Goal: Contribute content: Contribute content

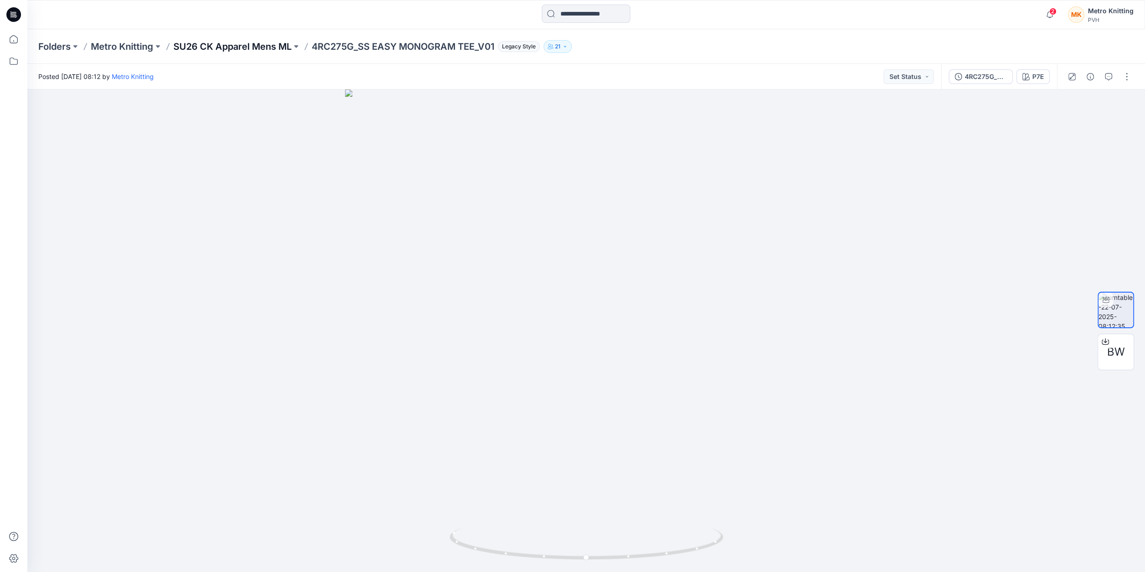
click at [240, 48] on p "SU26 CK Apparel Mens ML" at bounding box center [232, 46] width 118 height 13
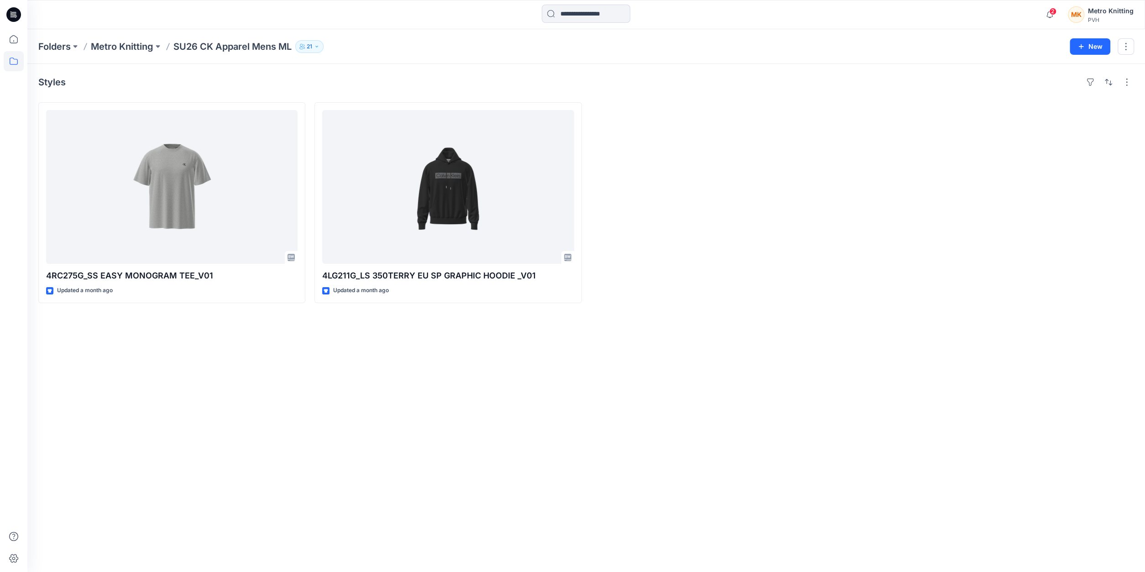
click at [125, 45] on p "Metro Knitting" at bounding box center [122, 46] width 63 height 13
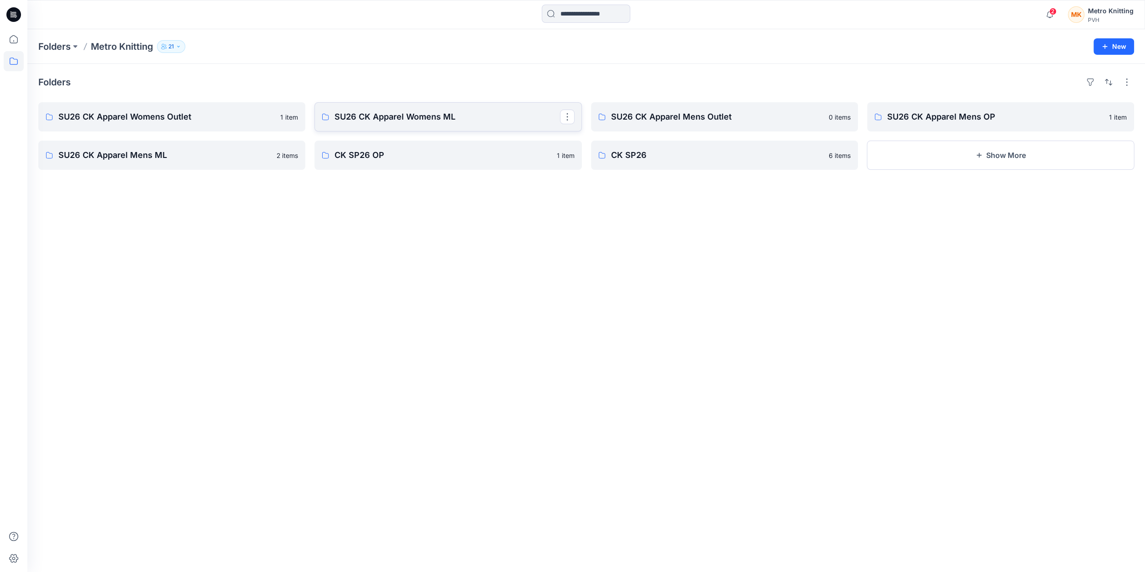
click at [342, 119] on p "SU26 CK Apparel Womens ML" at bounding box center [446, 116] width 225 height 13
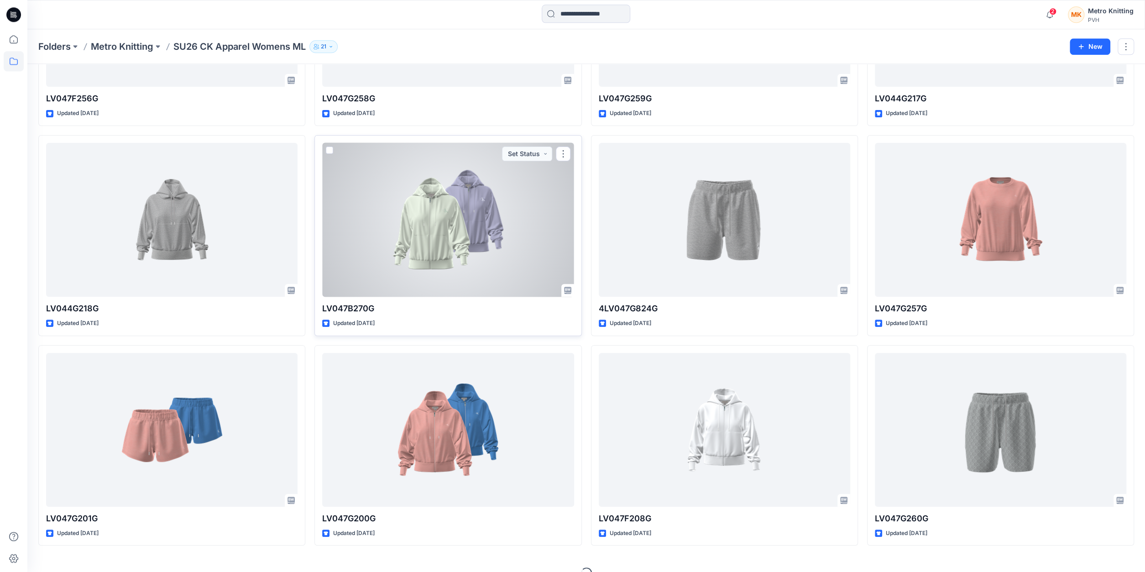
scroll to position [193, 0]
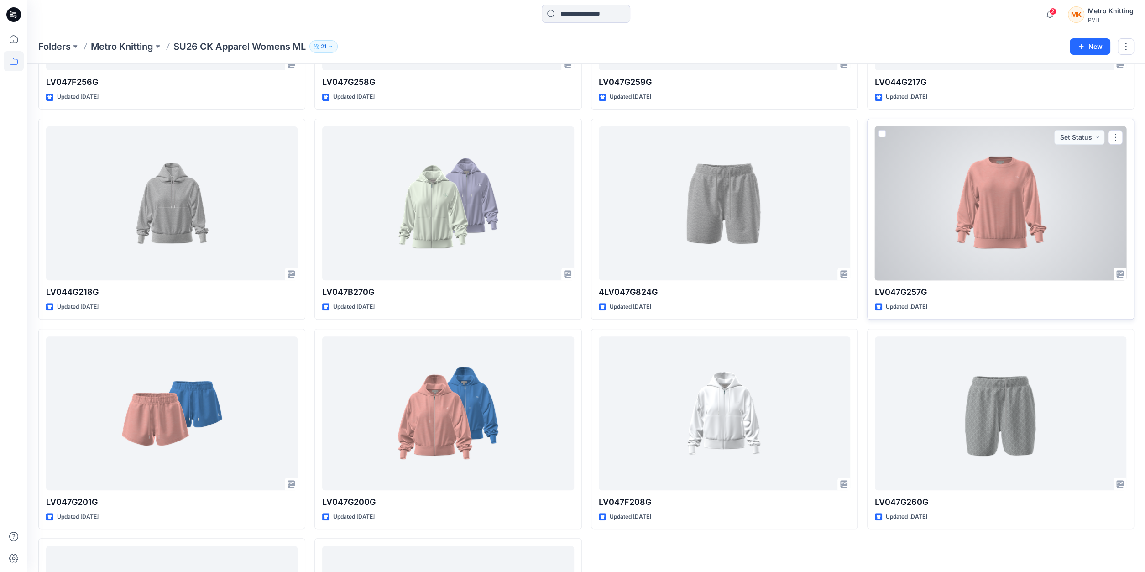
click at [970, 204] on div at bounding box center [1000, 203] width 251 height 154
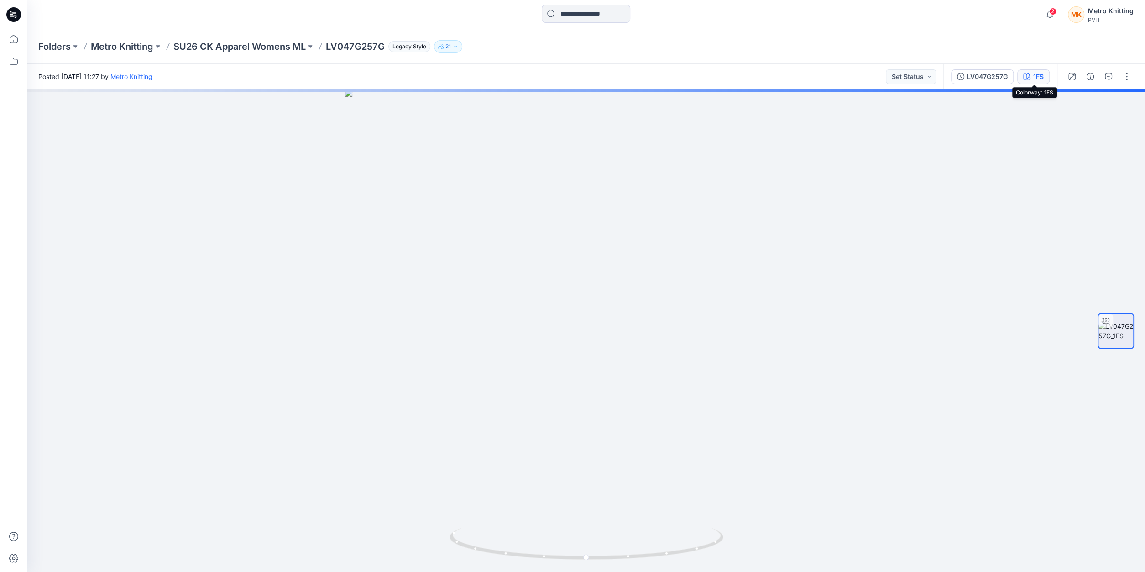
click at [1034, 77] on button "1FS" at bounding box center [1033, 76] width 32 height 15
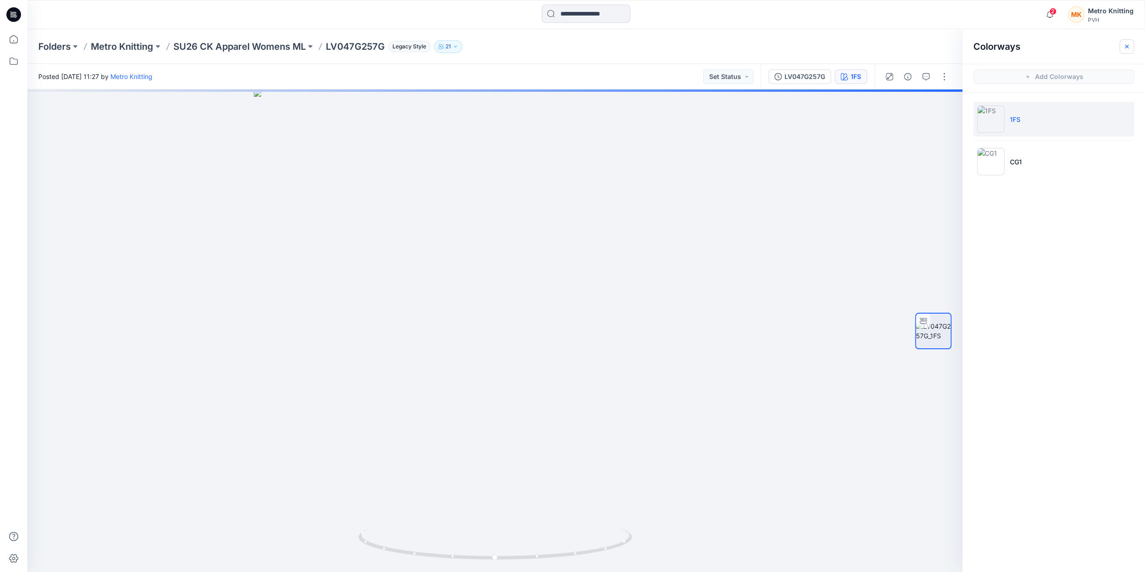
click at [1128, 45] on icon "button" at bounding box center [1126, 46] width 7 height 7
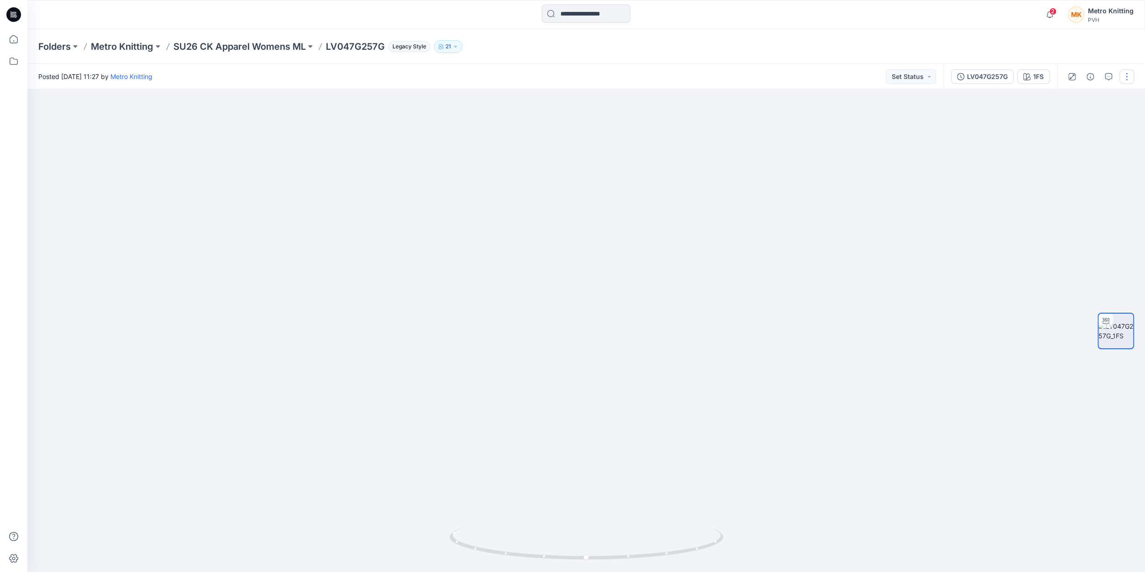
click at [1127, 80] on button "button" at bounding box center [1126, 76] width 15 height 15
click at [1069, 96] on p "Edit" at bounding box center [1068, 98] width 11 height 10
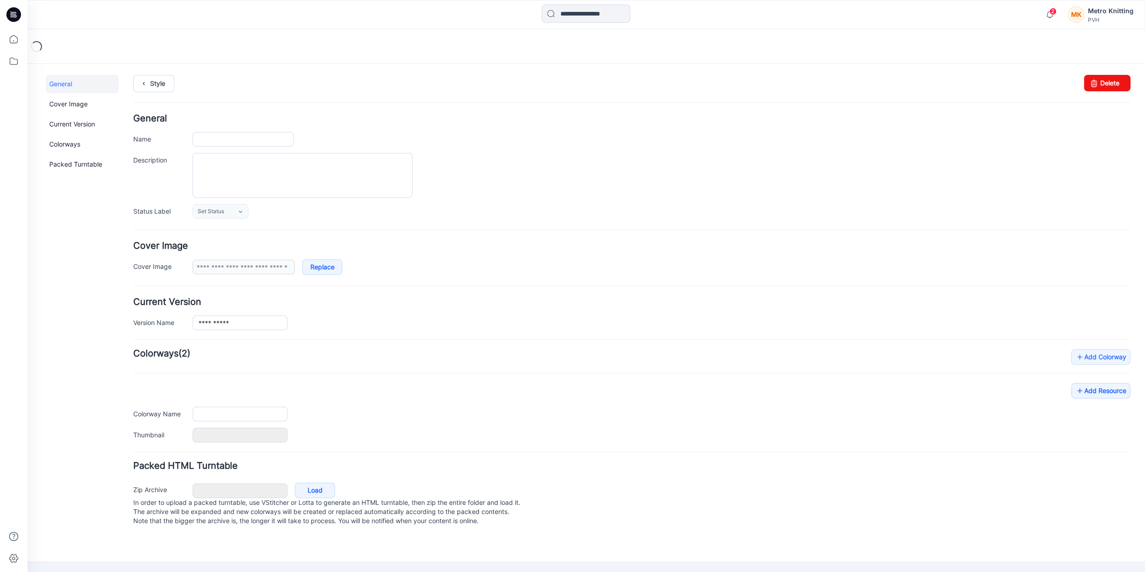
type input "**********"
type input "***"
type input "**********"
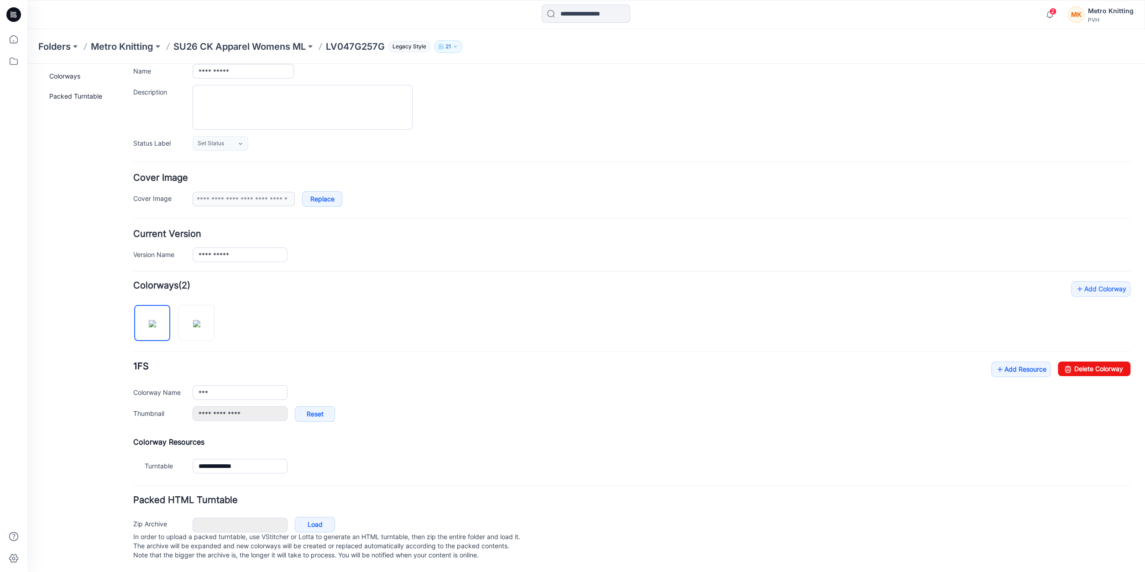
scroll to position [74, 0]
click at [320, 195] on link "Replace" at bounding box center [322, 199] width 40 height 16
type input "**********"
click at [1008, 363] on link "Add Resource" at bounding box center [1020, 369] width 59 height 16
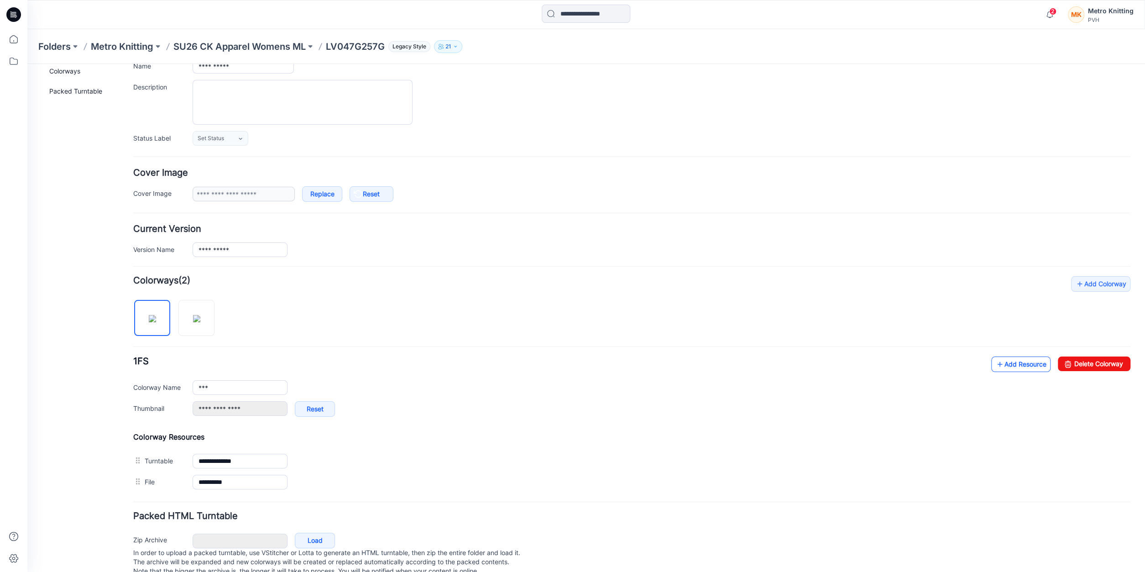
click at [1021, 364] on link "Add Resource" at bounding box center [1020, 364] width 59 height 16
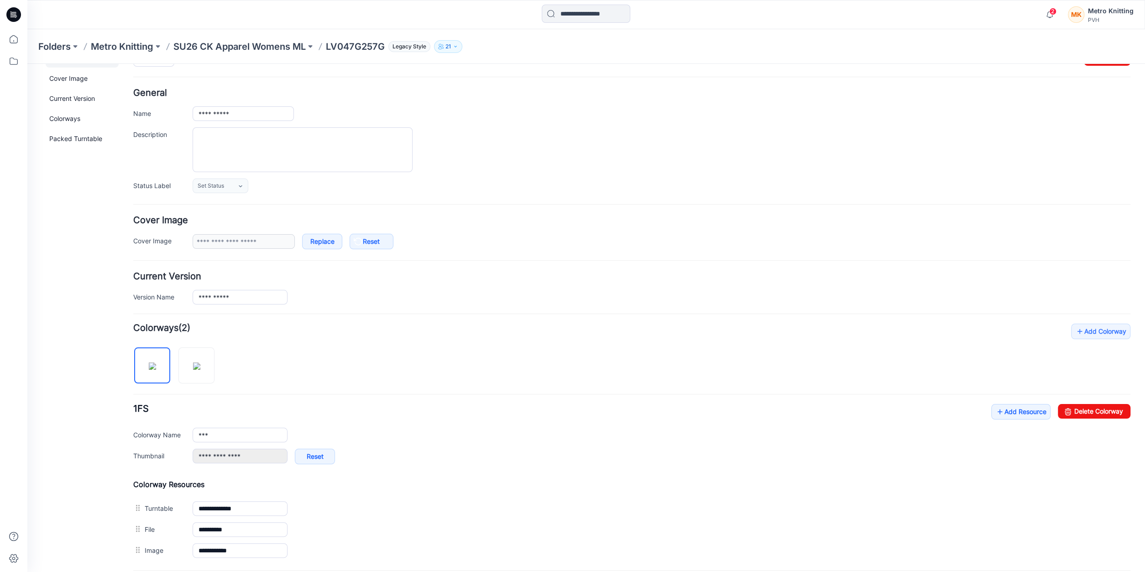
scroll to position [0, 0]
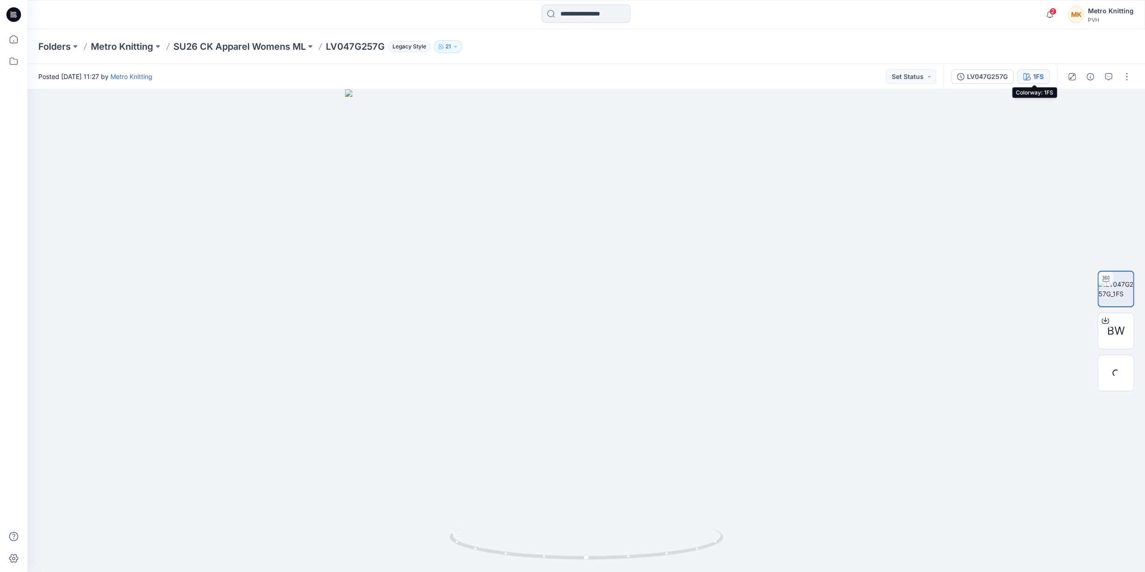
click at [1040, 74] on div "1FS" at bounding box center [1038, 77] width 10 height 10
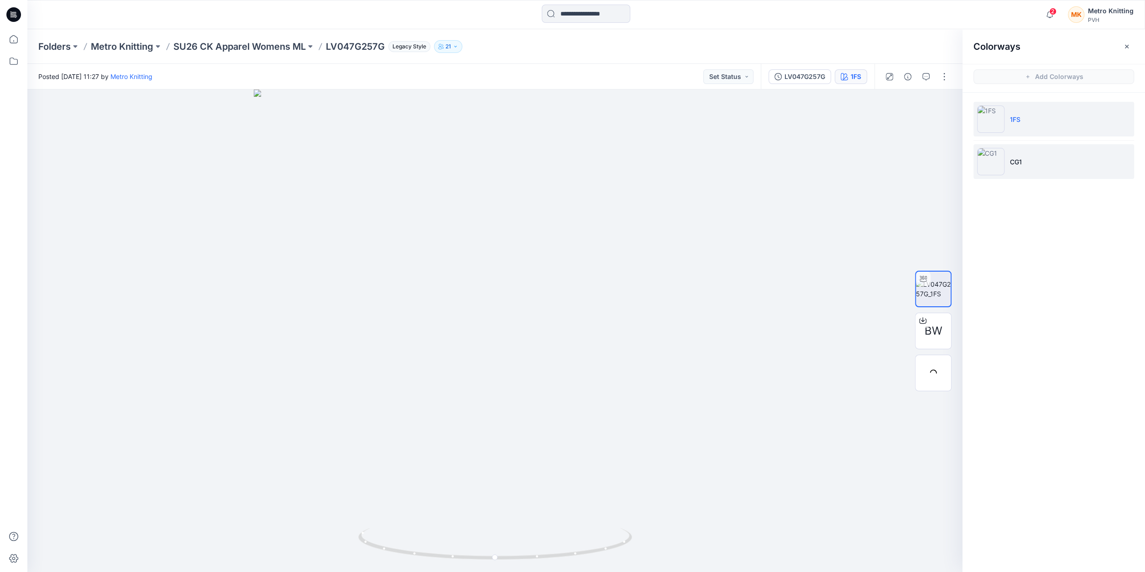
click at [1000, 157] on img at bounding box center [990, 161] width 27 height 27
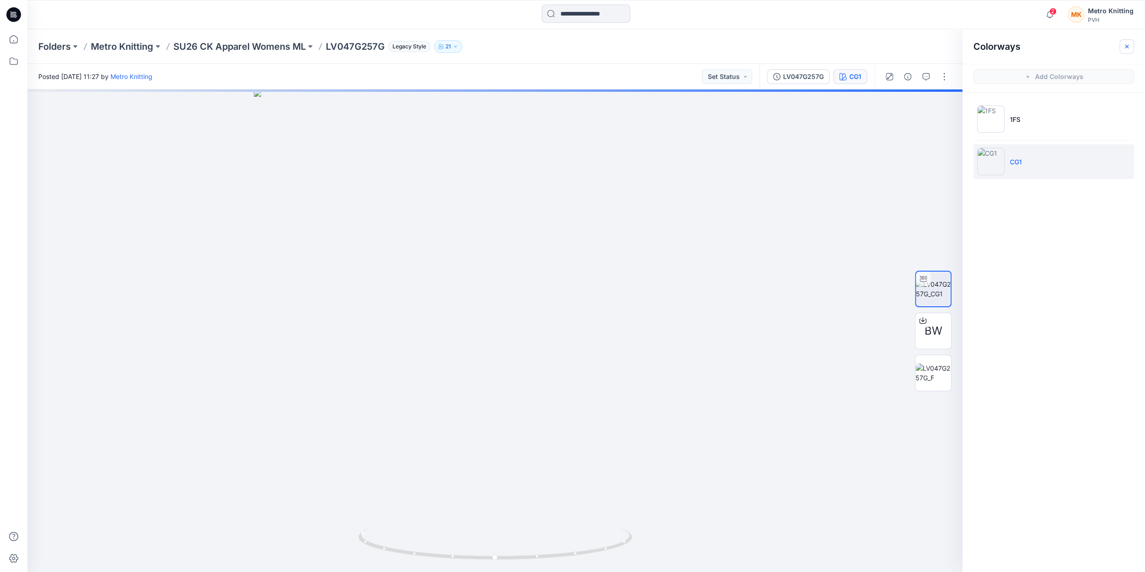
click at [1127, 46] on icon "button" at bounding box center [1126, 46] width 7 height 7
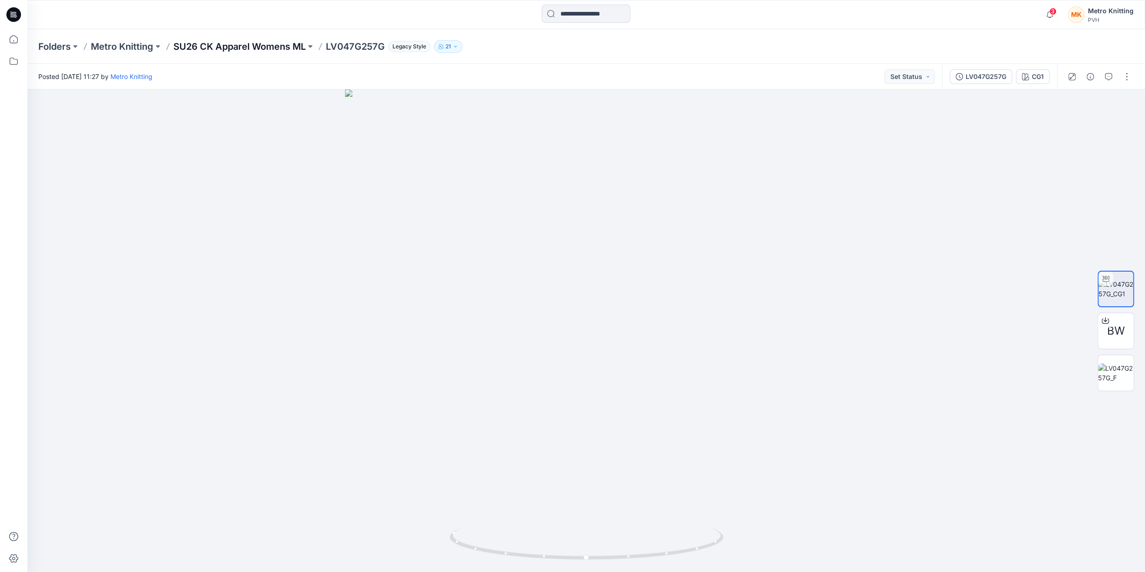
click at [259, 44] on p "SU26 CK Apparel Womens ML" at bounding box center [239, 46] width 132 height 13
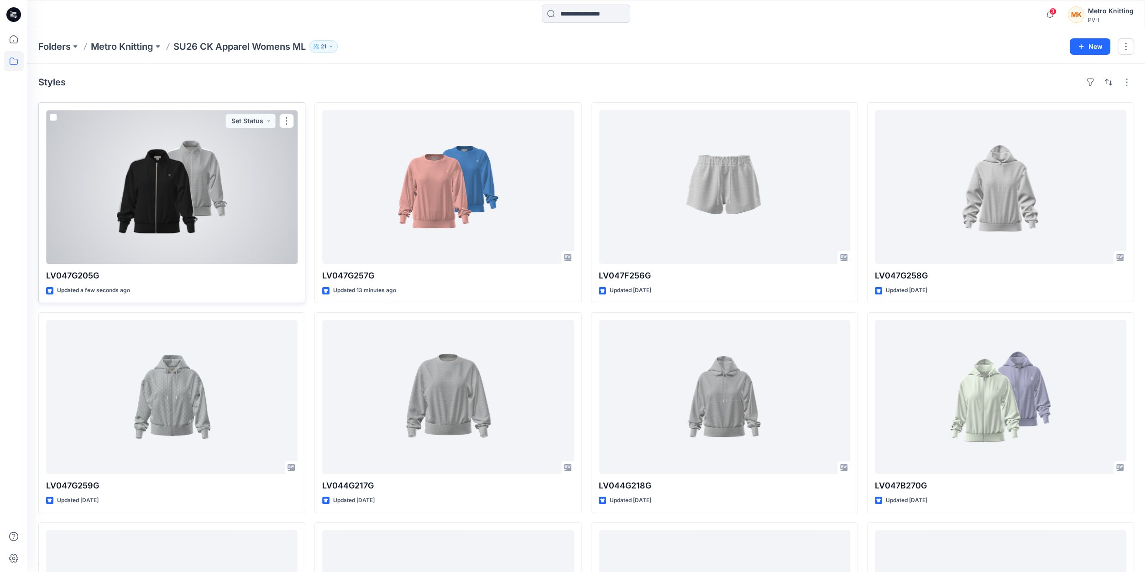
click at [205, 167] on div at bounding box center [171, 187] width 251 height 154
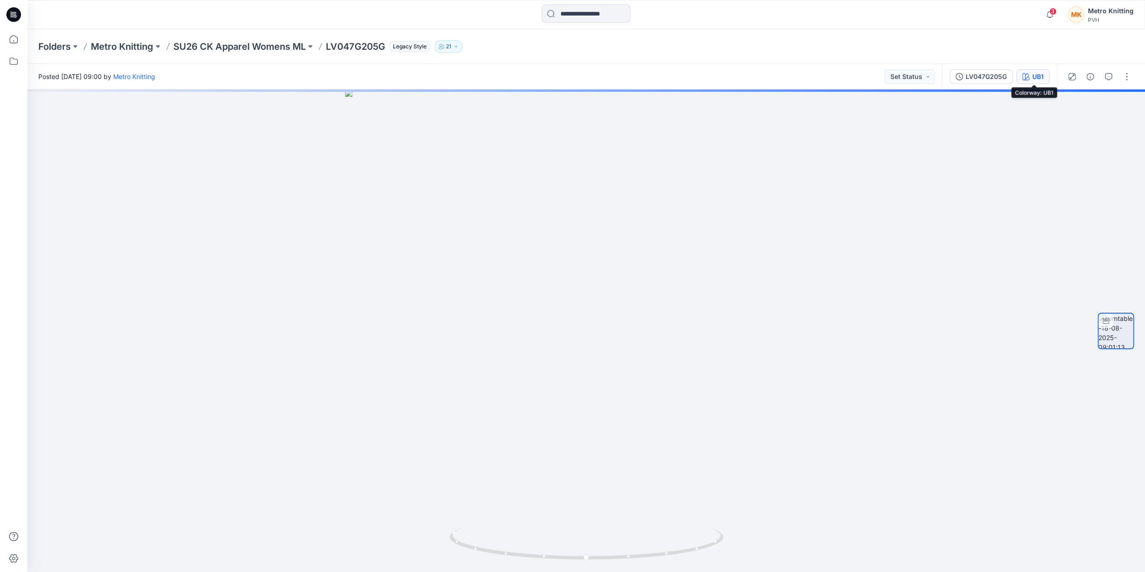
click at [1040, 75] on div "UB1" at bounding box center [1037, 77] width 11 height 10
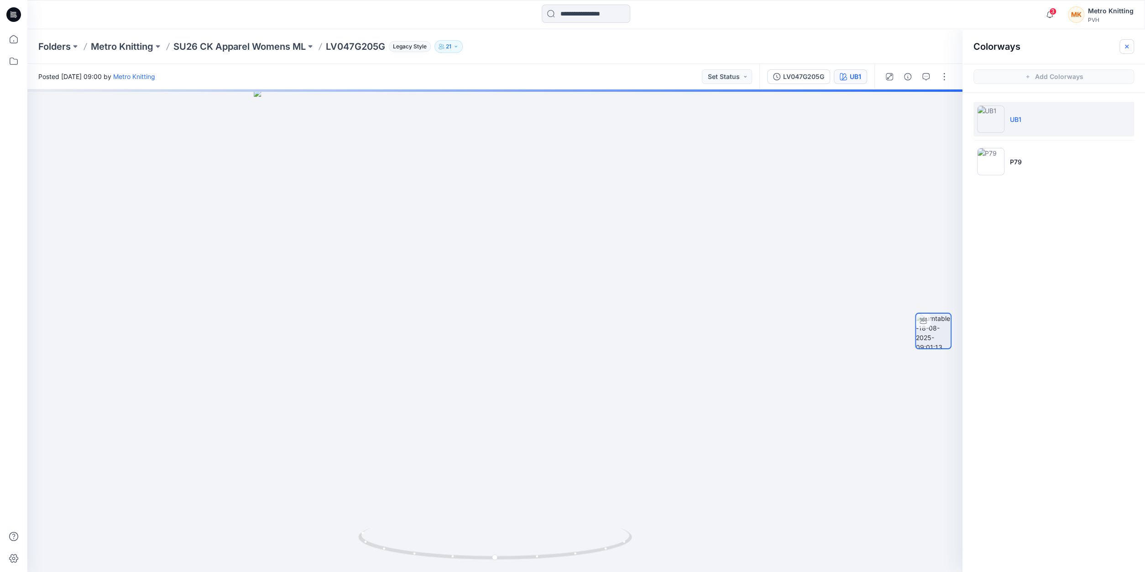
click at [1126, 45] on icon "button" at bounding box center [1126, 46] width 7 height 7
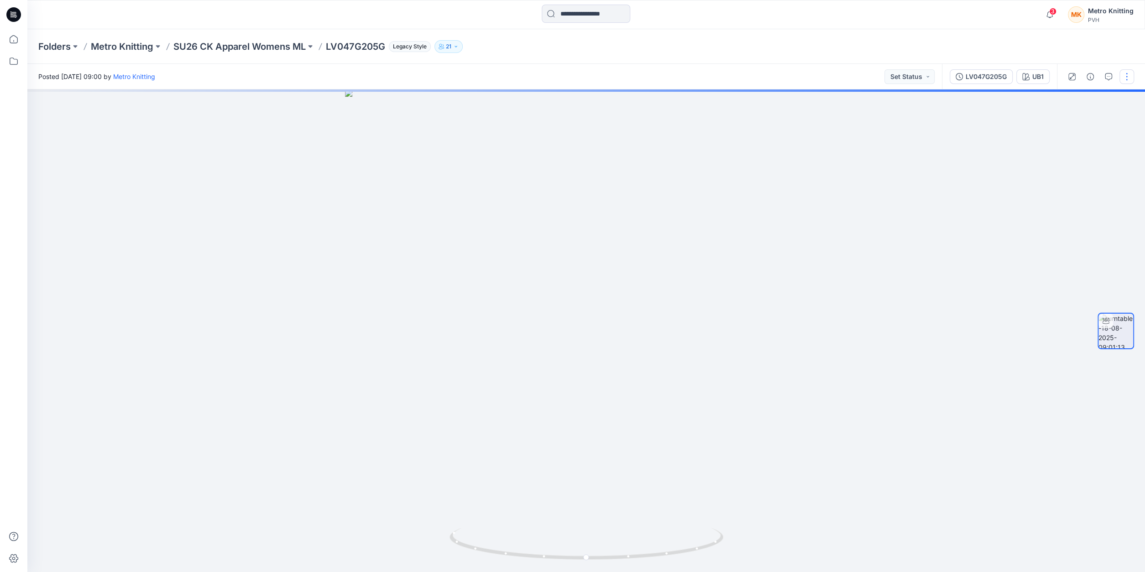
click at [1126, 75] on button "button" at bounding box center [1126, 76] width 15 height 15
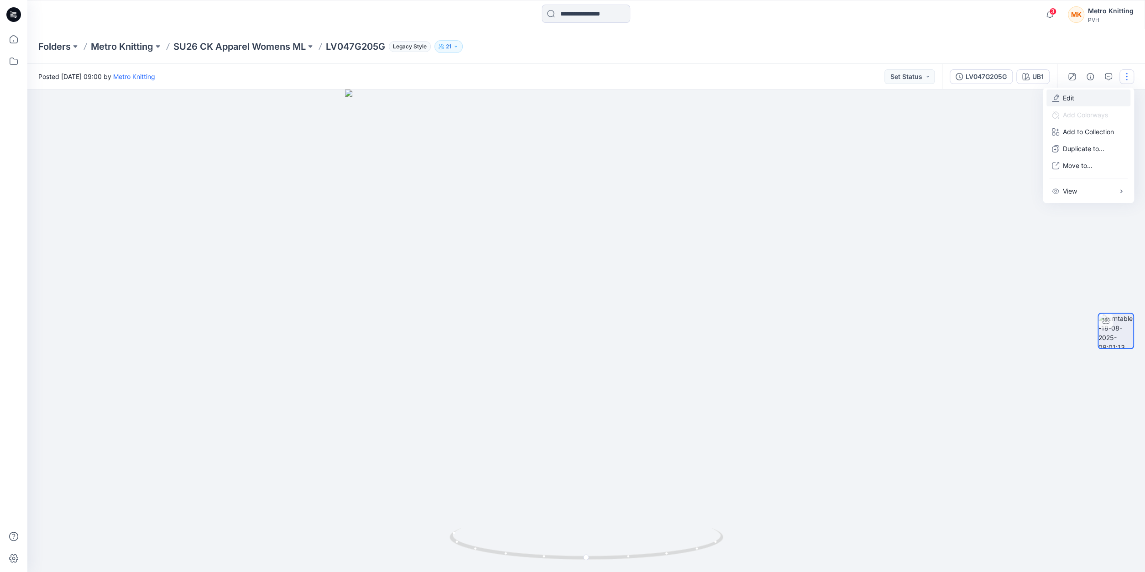
click at [1069, 97] on p "Edit" at bounding box center [1068, 98] width 11 height 10
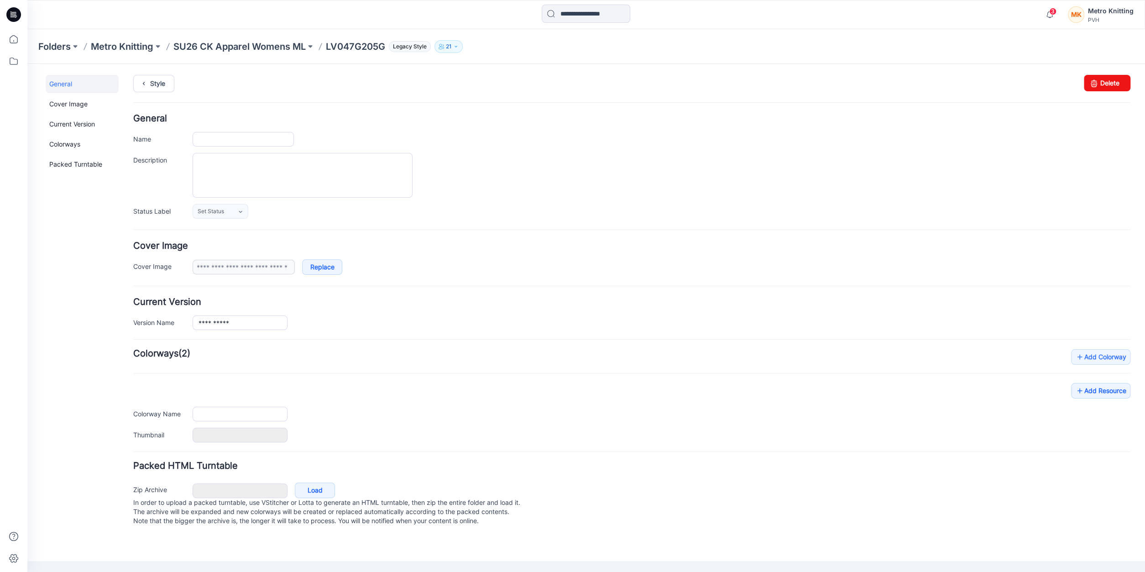
type input "**********"
type input "***"
type input "**********"
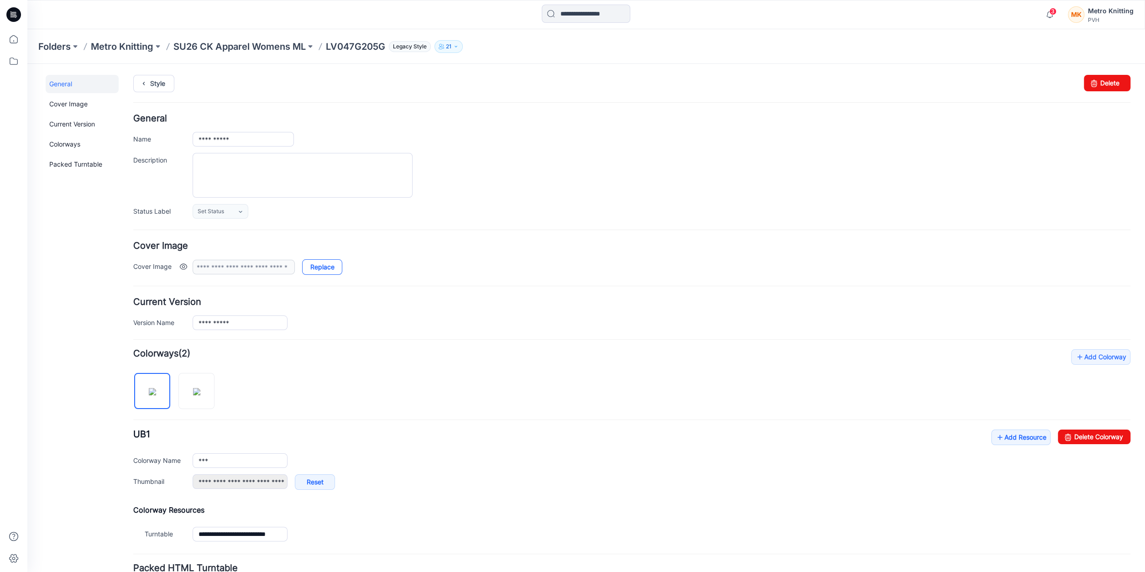
click at [317, 269] on link "Replace" at bounding box center [322, 267] width 40 height 16
type input "**********"
click at [1012, 438] on link "Add Resource" at bounding box center [1020, 437] width 59 height 16
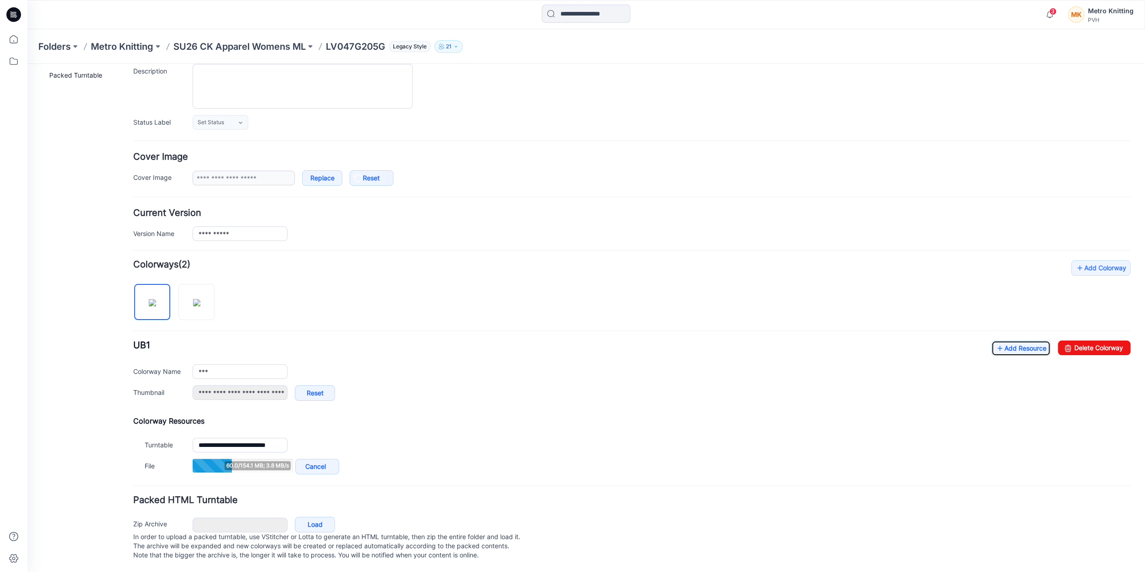
scroll to position [95, 0]
click at [1011, 341] on link "Add Resource" at bounding box center [1020, 348] width 59 height 16
click at [1012, 340] on link "Add Resource" at bounding box center [1020, 348] width 59 height 16
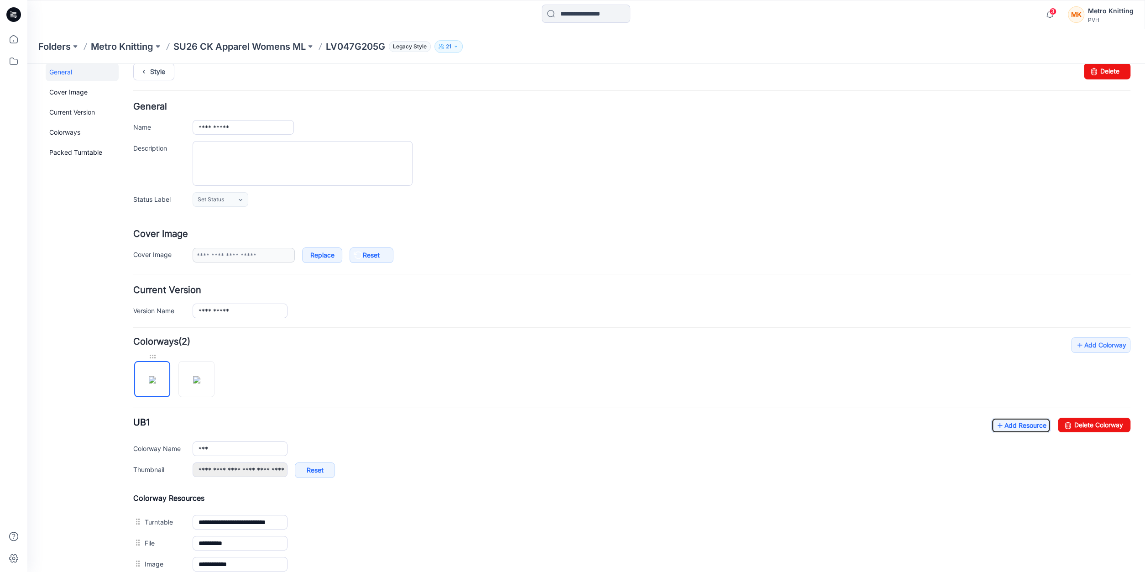
scroll to position [0, 0]
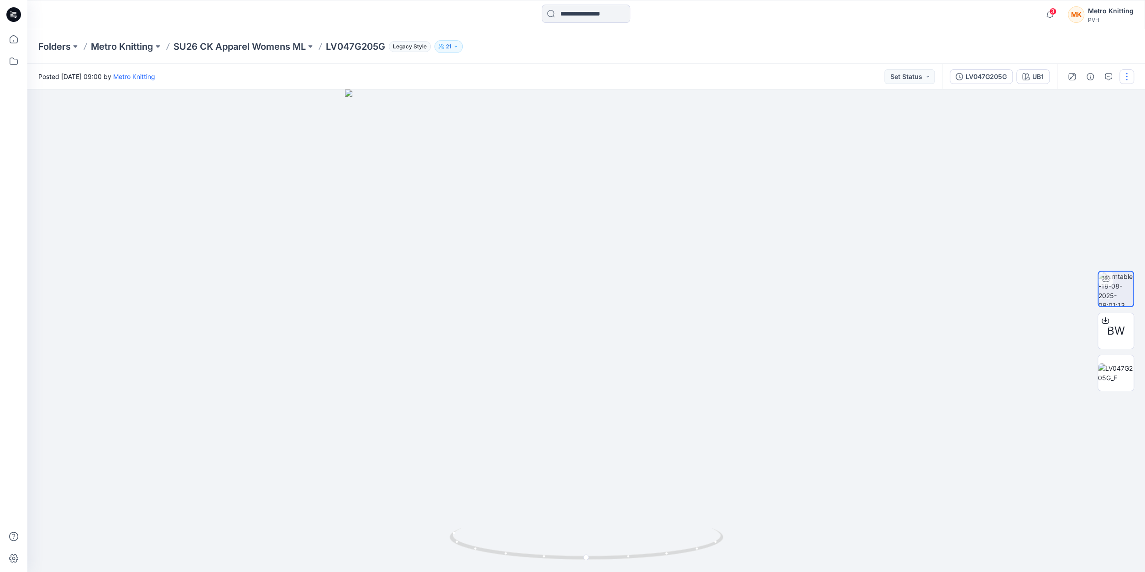
click at [1127, 77] on button "button" at bounding box center [1126, 76] width 15 height 15
click at [1071, 100] on p "Edit" at bounding box center [1068, 98] width 11 height 10
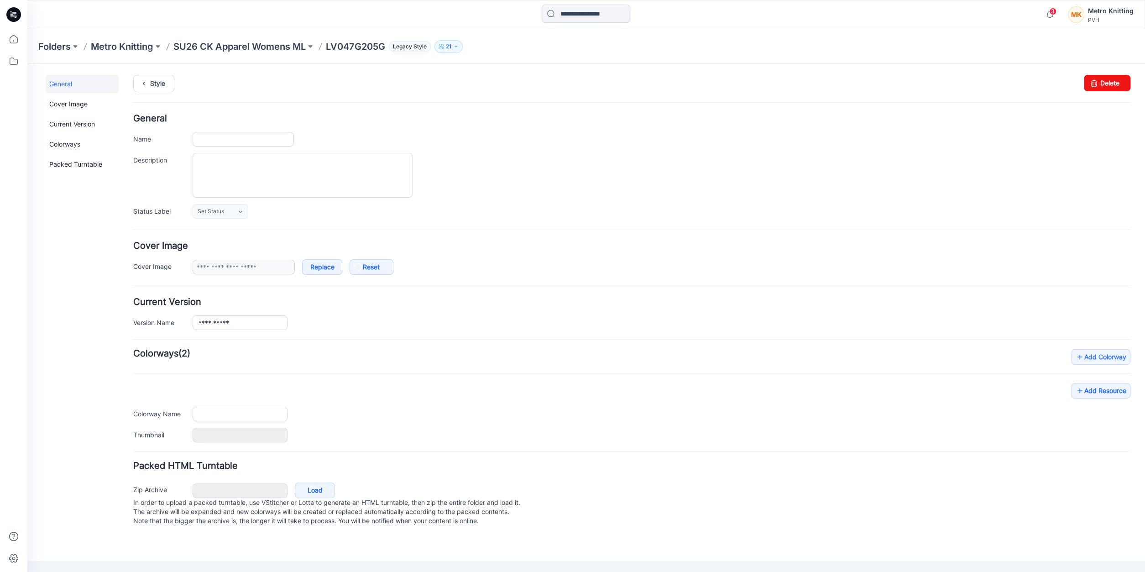
type input "**********"
type input "***"
type input "**********"
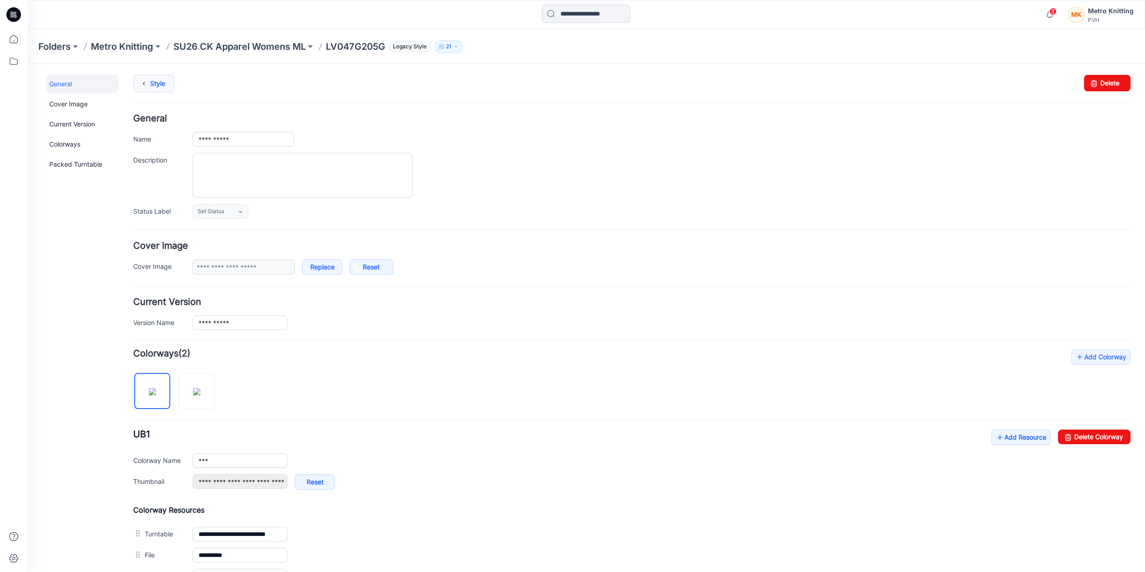
click at [159, 84] on link "Style" at bounding box center [153, 83] width 41 height 17
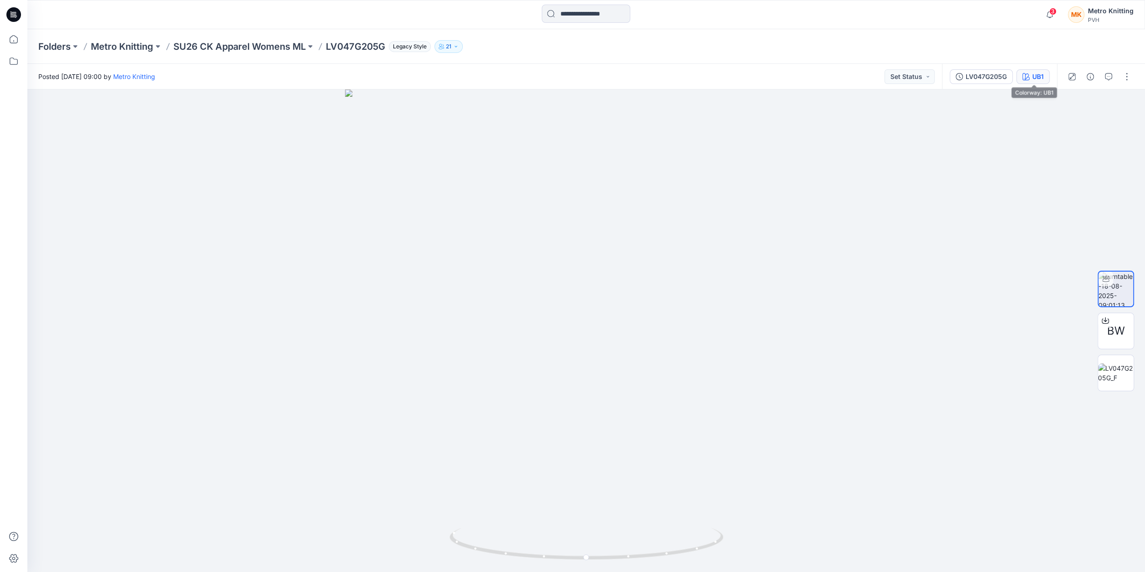
click at [1029, 79] on icon "button" at bounding box center [1025, 76] width 7 height 7
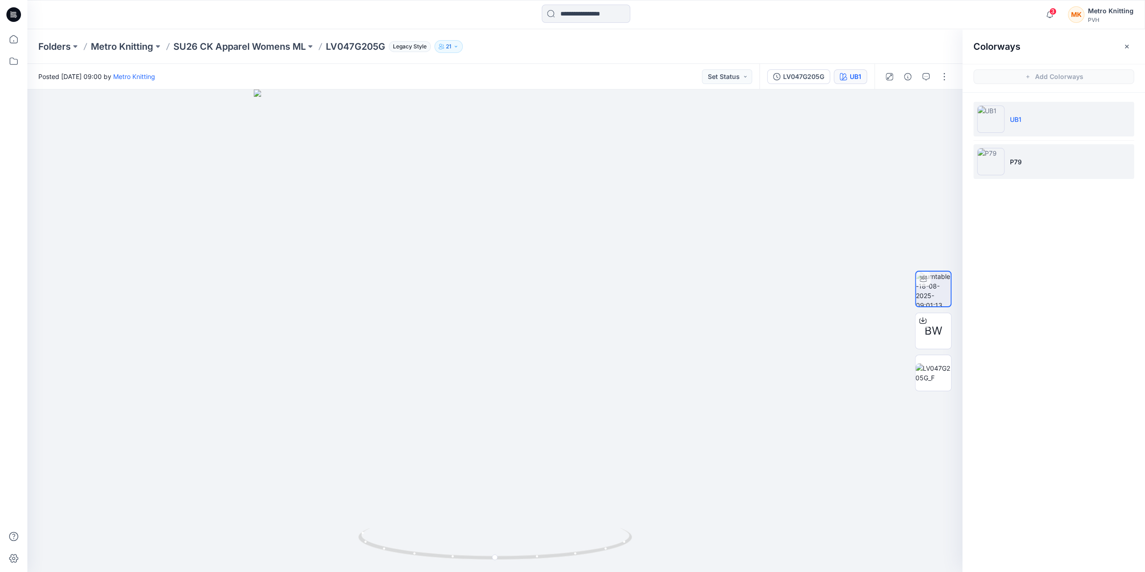
click at [991, 158] on img at bounding box center [990, 161] width 27 height 27
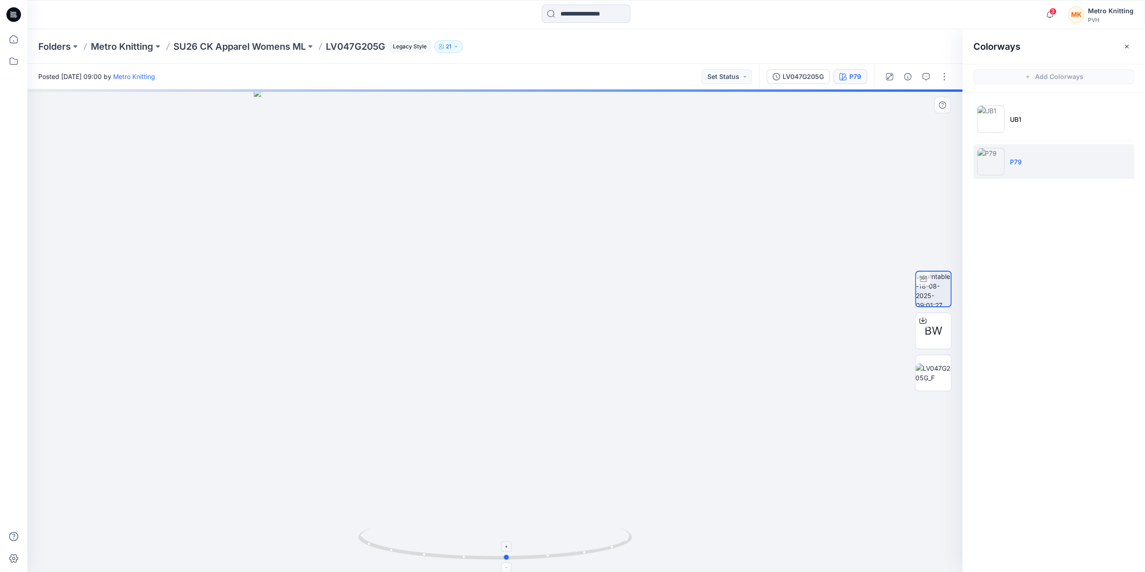
drag, startPoint x: 496, startPoint y: 559, endPoint x: 552, endPoint y: 548, distance: 57.1
click at [552, 548] on icon at bounding box center [496, 544] width 276 height 34
click at [136, 51] on p "Metro Knitting" at bounding box center [122, 46] width 63 height 13
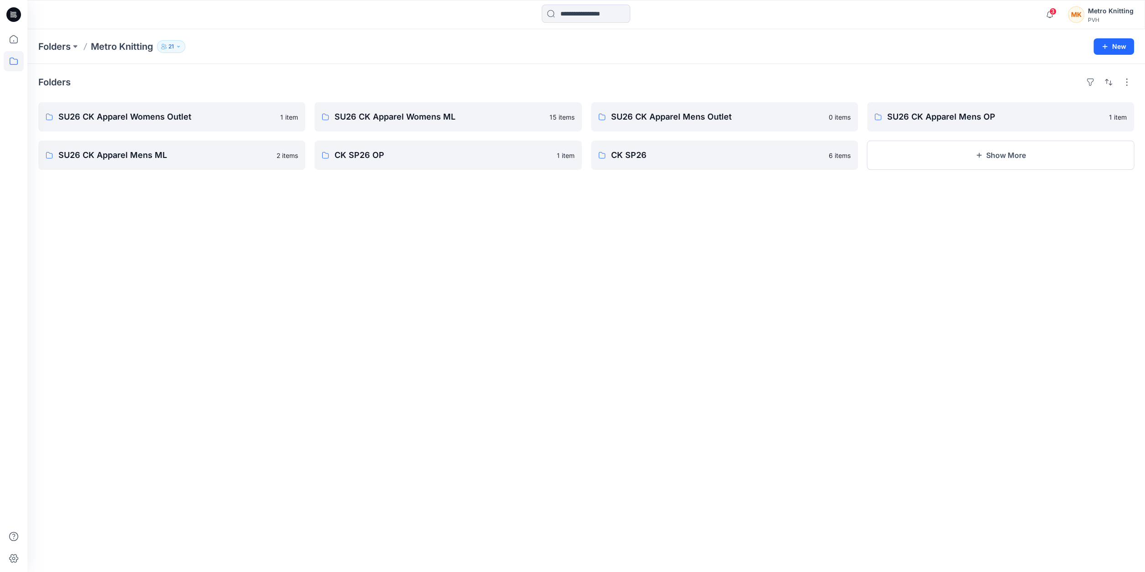
click at [281, 217] on div "Folders SU26 CK Apparel Womens Outlet 1 item SU26 CK Apparel Mens ML 2 items SU…" at bounding box center [585, 318] width 1117 height 508
click at [144, 158] on p "SU26 CK Apparel Mens ML" at bounding box center [170, 155] width 225 height 13
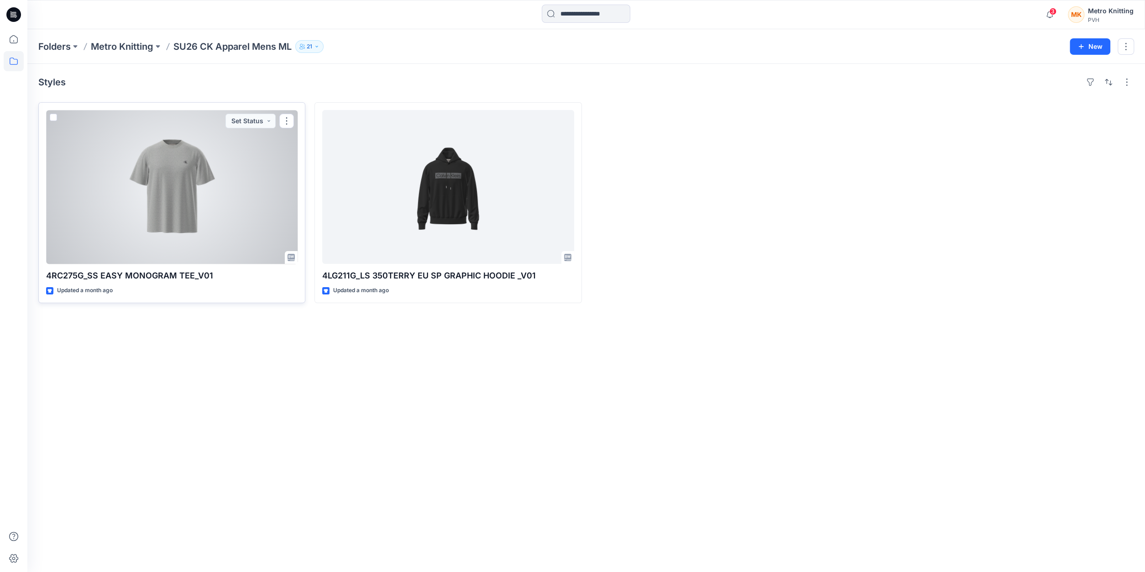
click at [238, 212] on div at bounding box center [171, 187] width 251 height 154
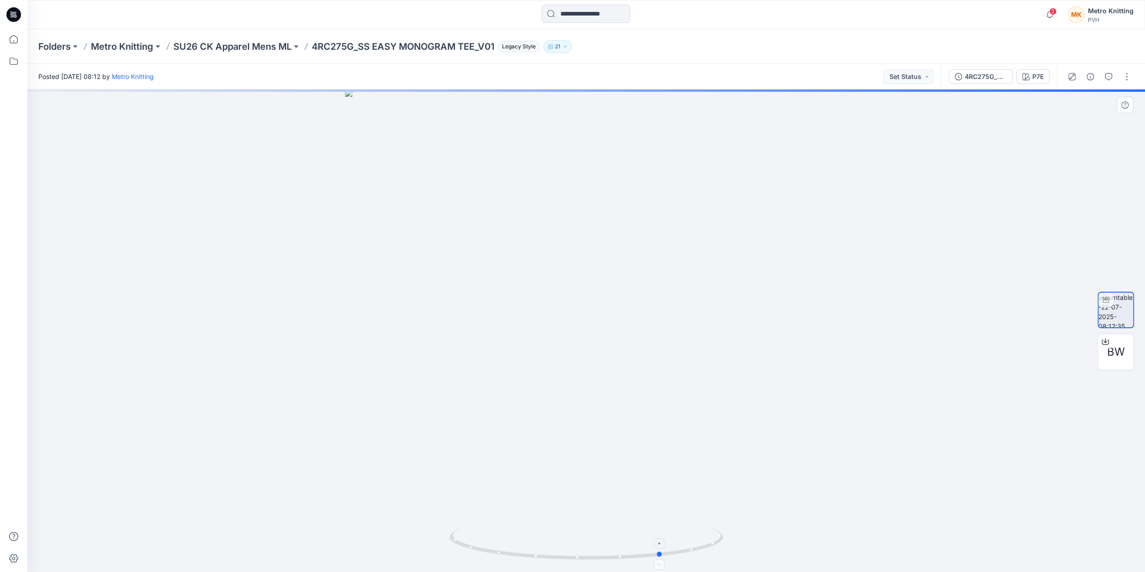
drag, startPoint x: 587, startPoint y: 557, endPoint x: 665, endPoint y: 559, distance: 78.5
click at [665, 559] on icon at bounding box center [587, 544] width 276 height 34
click at [1035, 77] on div "P7E" at bounding box center [1037, 77] width 11 height 10
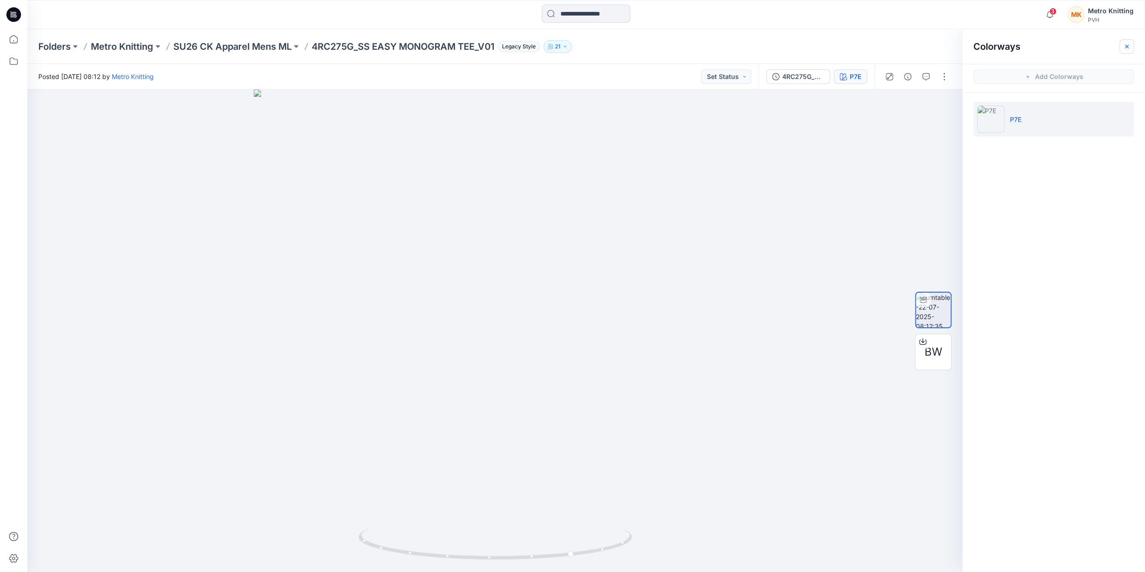
click at [1127, 44] on icon "button" at bounding box center [1126, 46] width 7 height 7
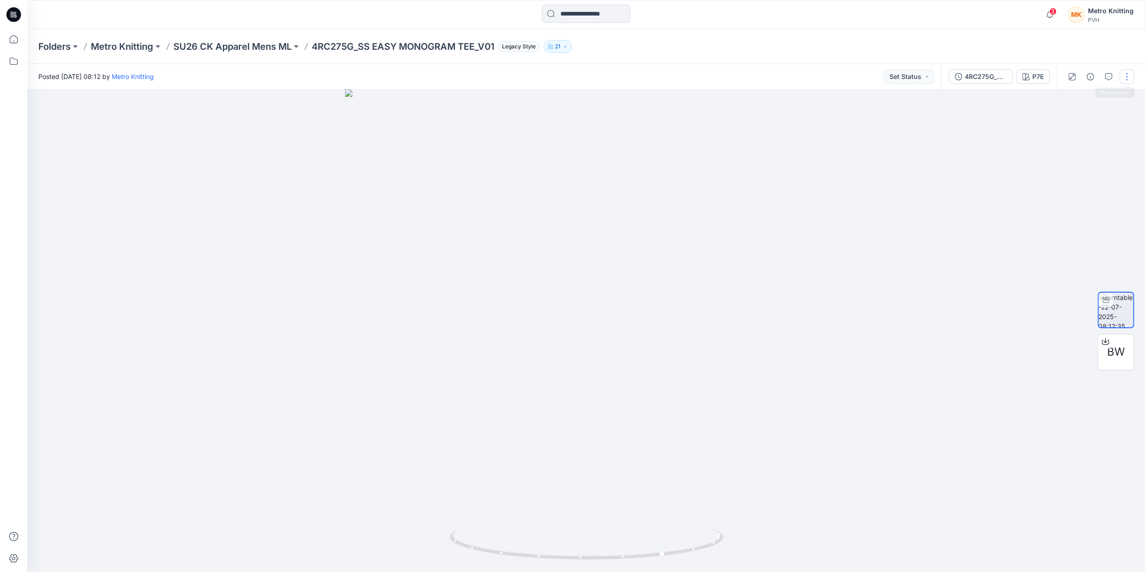
drag, startPoint x: 1126, startPoint y: 75, endPoint x: 1123, endPoint y: 79, distance: 5.3
click at [1126, 74] on button "button" at bounding box center [1126, 76] width 15 height 15
click at [1077, 99] on button "Edit" at bounding box center [1088, 97] width 84 height 17
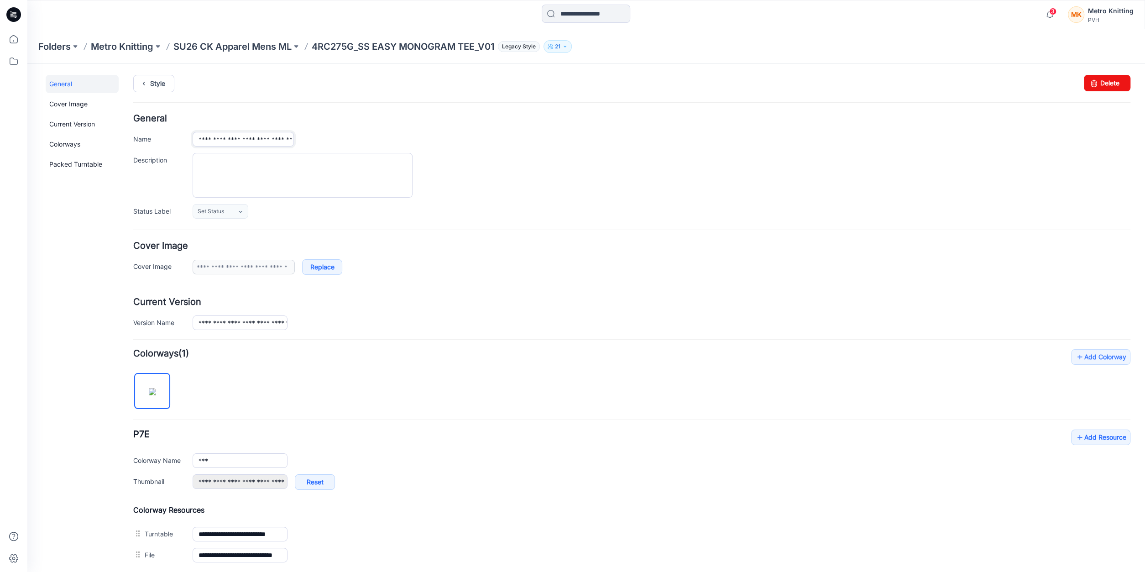
click at [248, 136] on input "**********" at bounding box center [243, 139] width 101 height 15
paste input "text"
type input "**********"
click at [336, 142] on div "**********" at bounding box center [662, 139] width 938 height 15
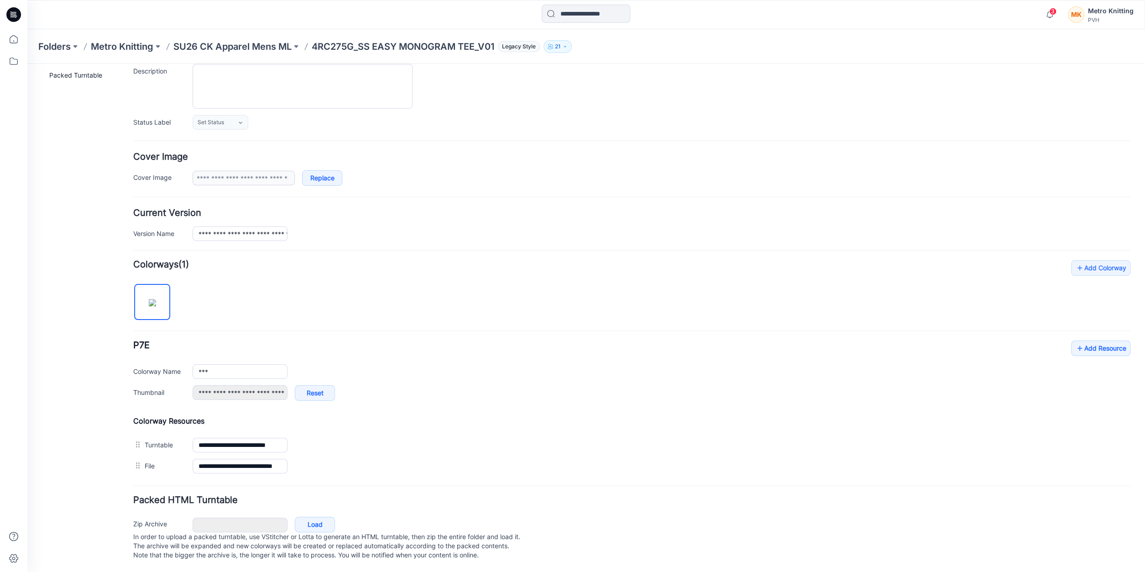
scroll to position [95, 0]
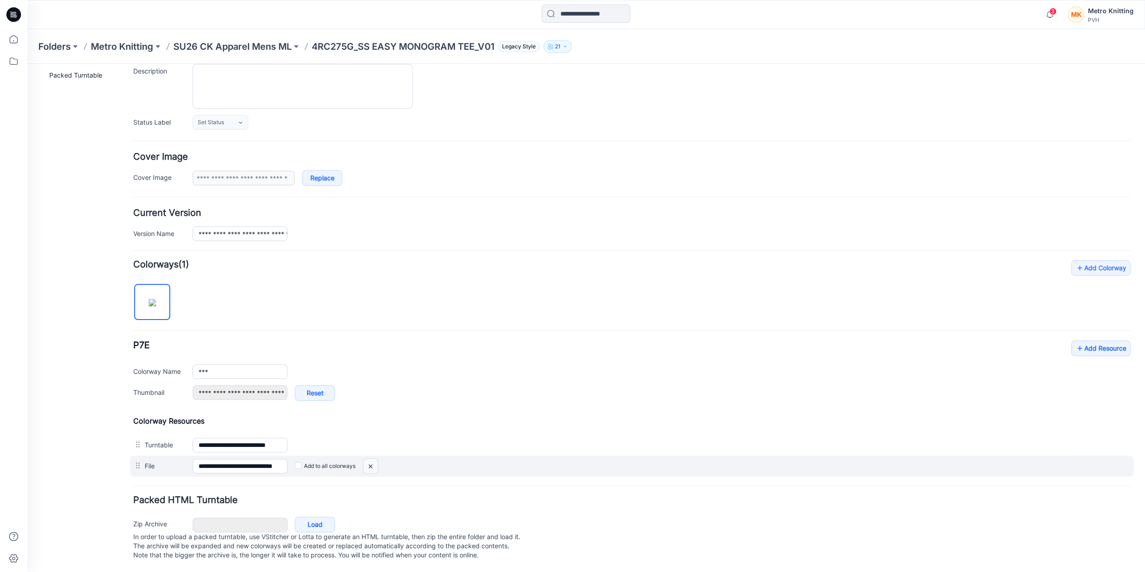
click at [27, 64] on img at bounding box center [27, 64] width 0 height 0
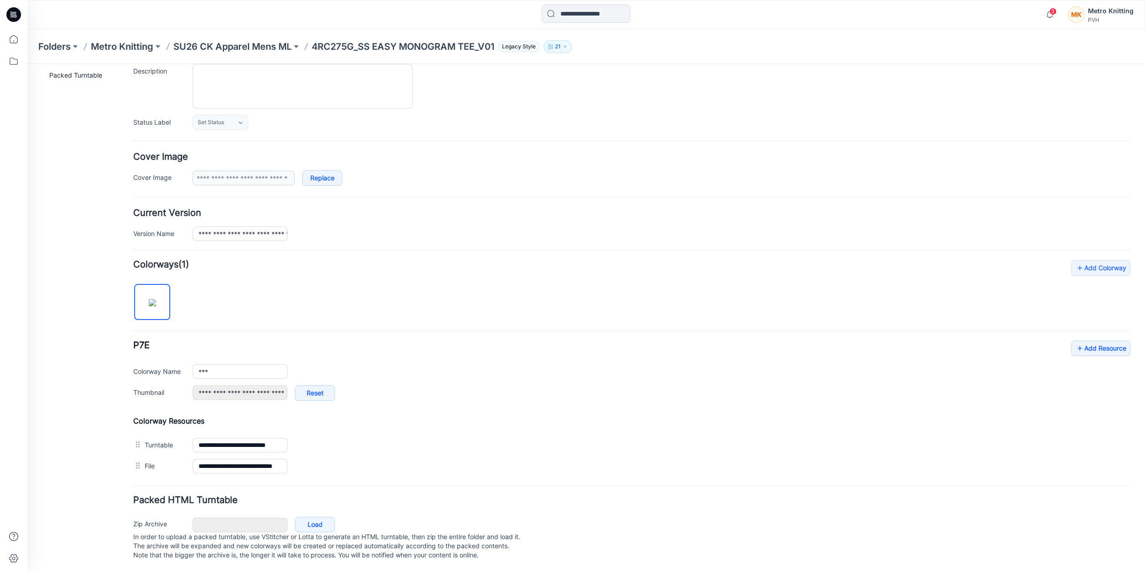
scroll to position [74, 0]
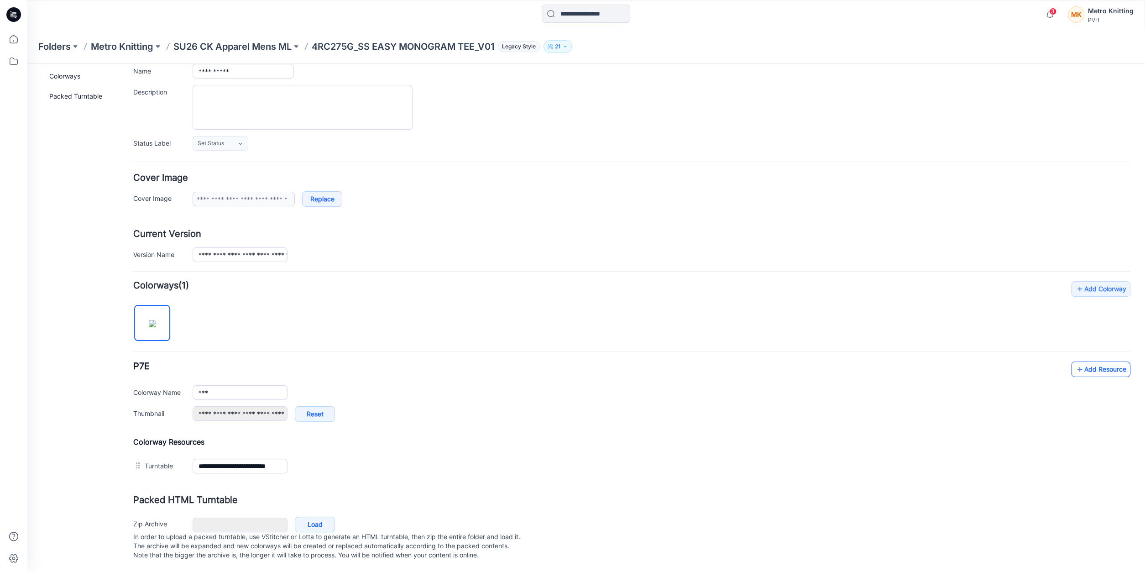
click at [1094, 363] on link "Add Resource" at bounding box center [1100, 369] width 59 height 16
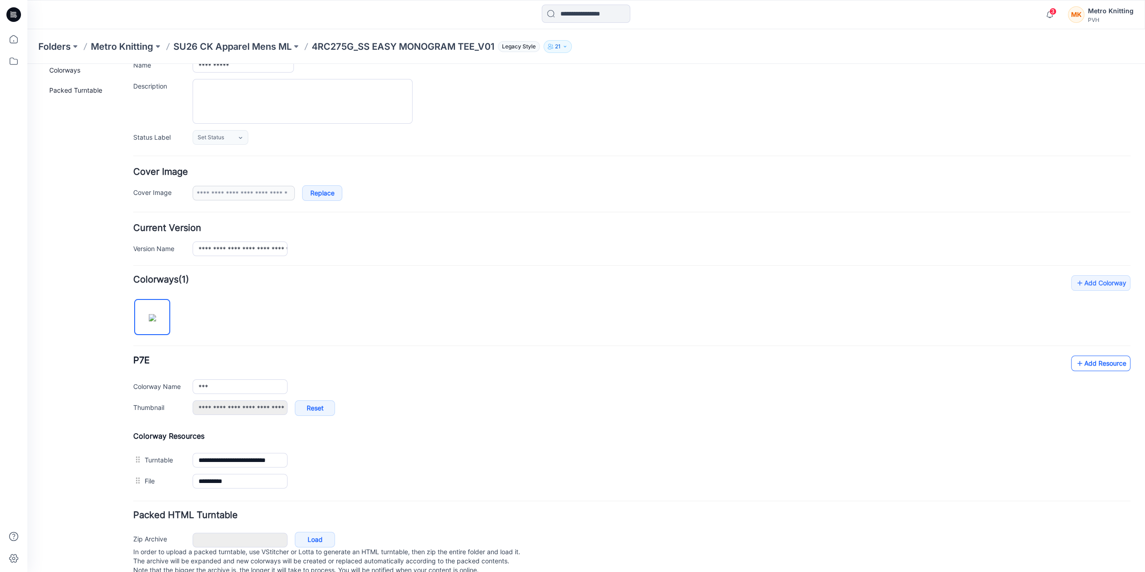
click at [1101, 365] on link "Add Resource" at bounding box center [1100, 363] width 59 height 16
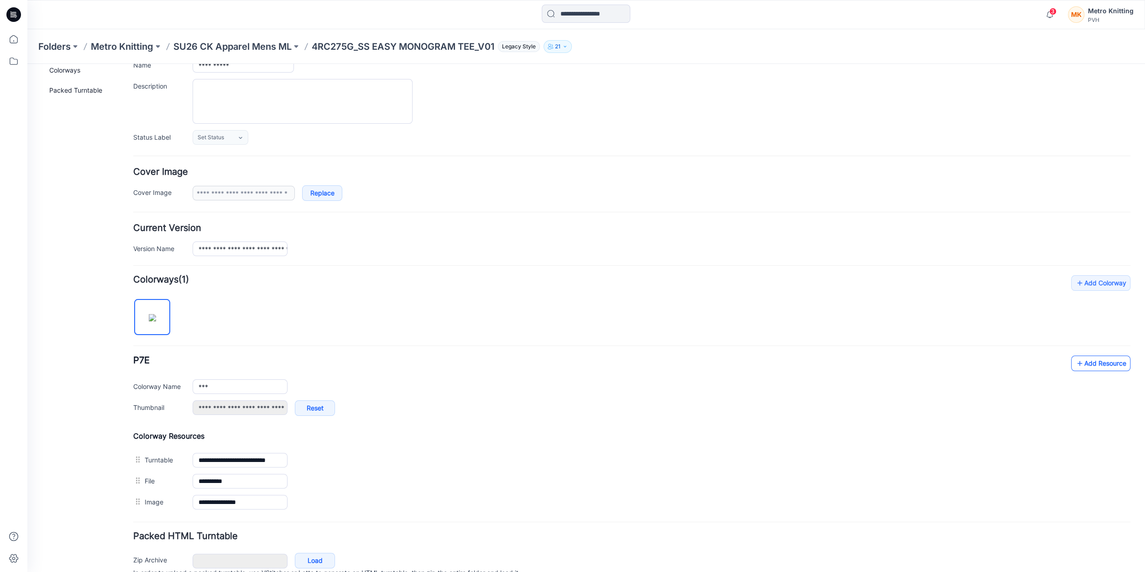
click at [1101, 360] on link "Add Resource" at bounding box center [1100, 363] width 59 height 16
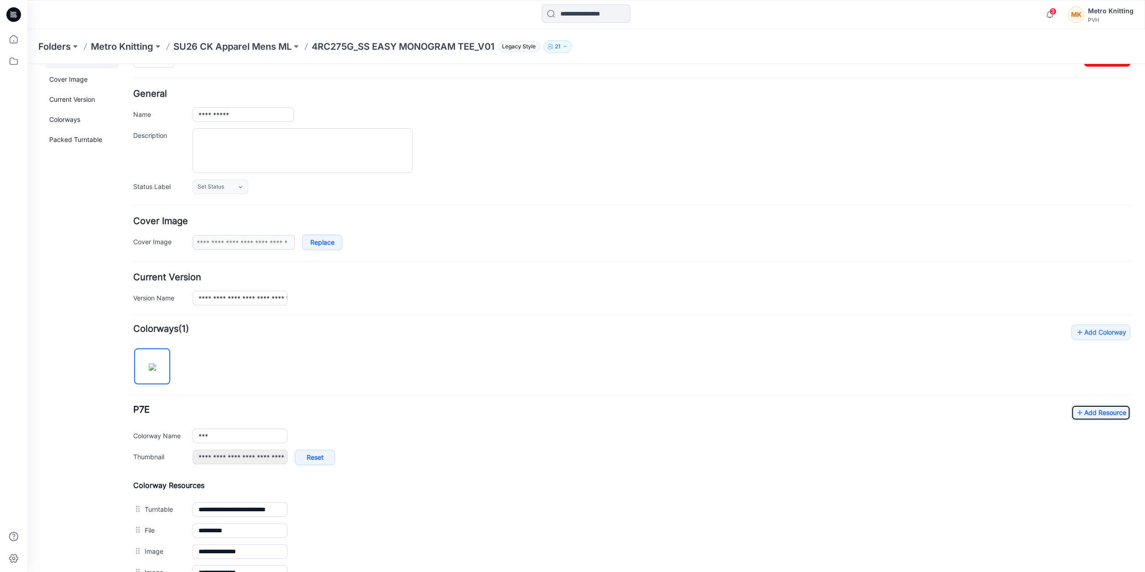
scroll to position [0, 0]
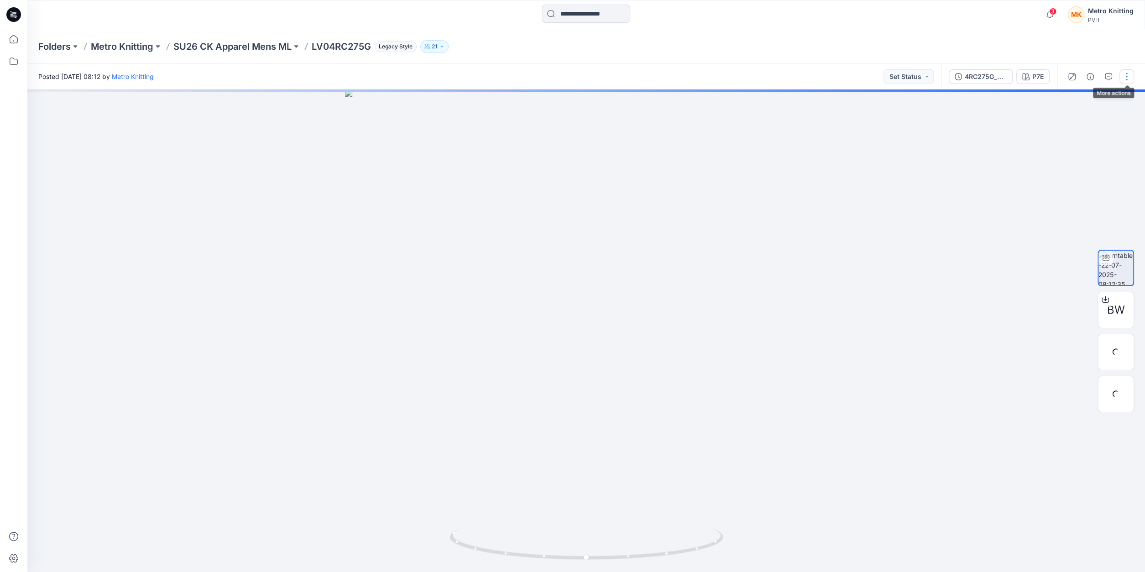
click at [1130, 77] on button "button" at bounding box center [1126, 76] width 15 height 15
click at [1032, 74] on button "P7E" at bounding box center [1032, 76] width 33 height 15
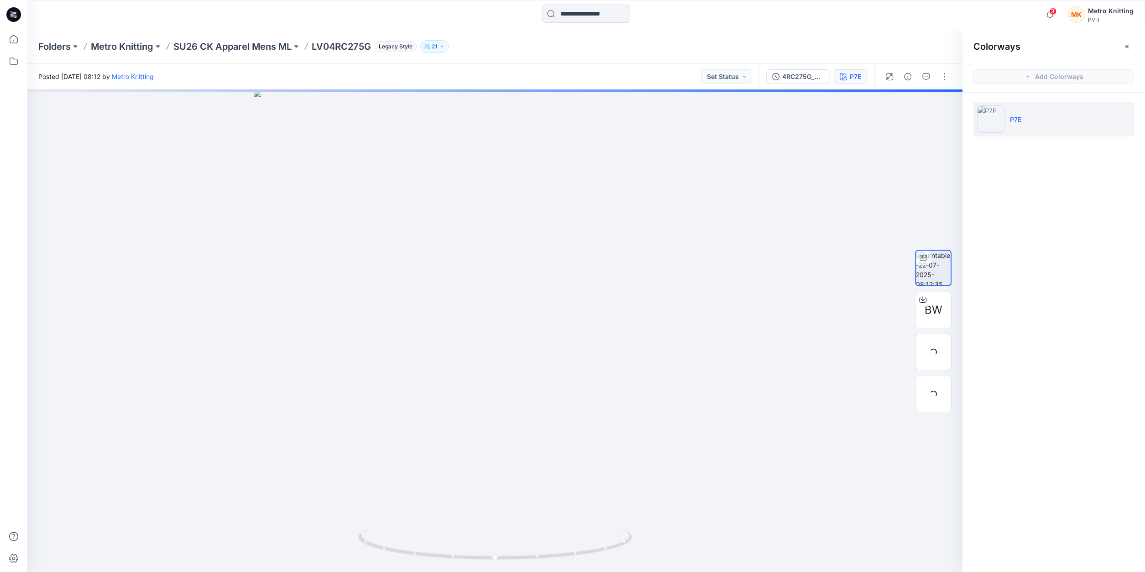
click at [732, 47] on div "Folders Metro Knitting SU26 CK Apparel Mens ML LV04RC275G Legacy Style 21" at bounding box center [550, 46] width 1024 height 13
click at [512, 73] on div "Posted [DATE] 08:12 by Metro Knitting Set Status" at bounding box center [392, 76] width 731 height 25
click at [1125, 43] on icon "button" at bounding box center [1126, 46] width 7 height 7
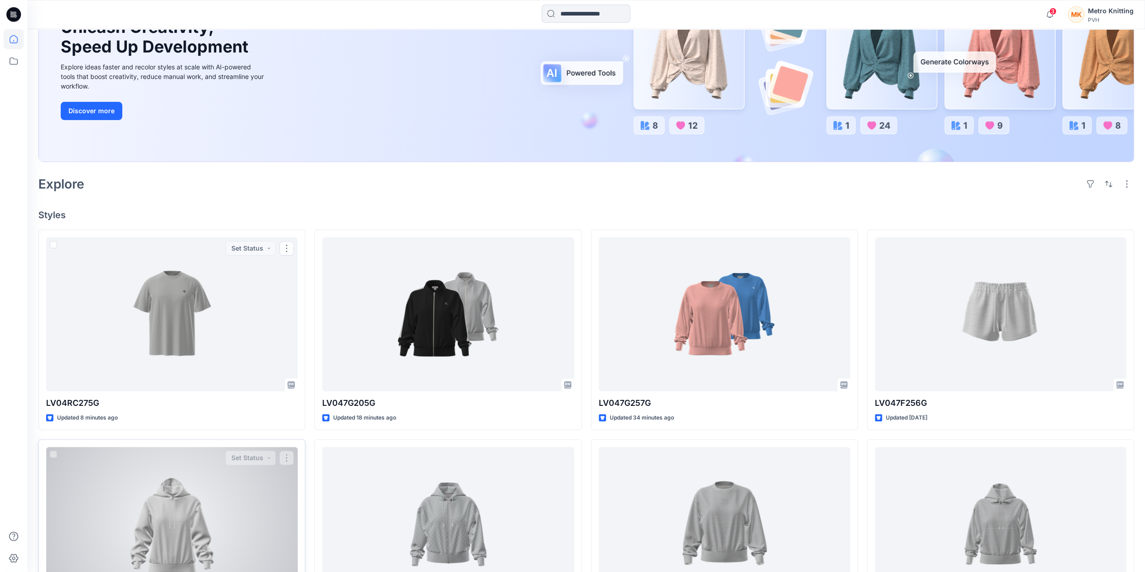
scroll to position [142, 0]
